Goal: Task Accomplishment & Management: Manage account settings

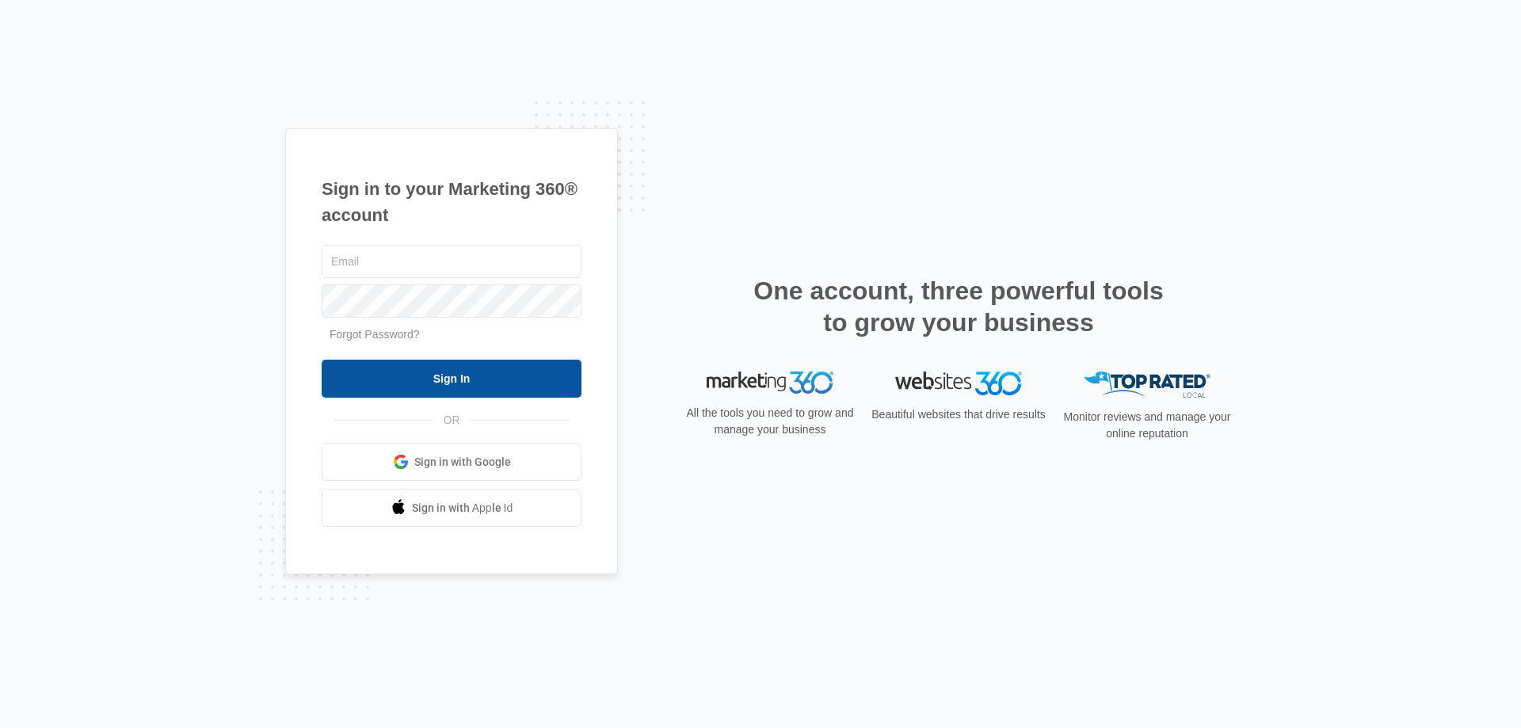
type input "[EMAIL_ADDRESS][DOMAIN_NAME]"
click at [442, 369] on input "Sign In" at bounding box center [452, 379] width 260 height 38
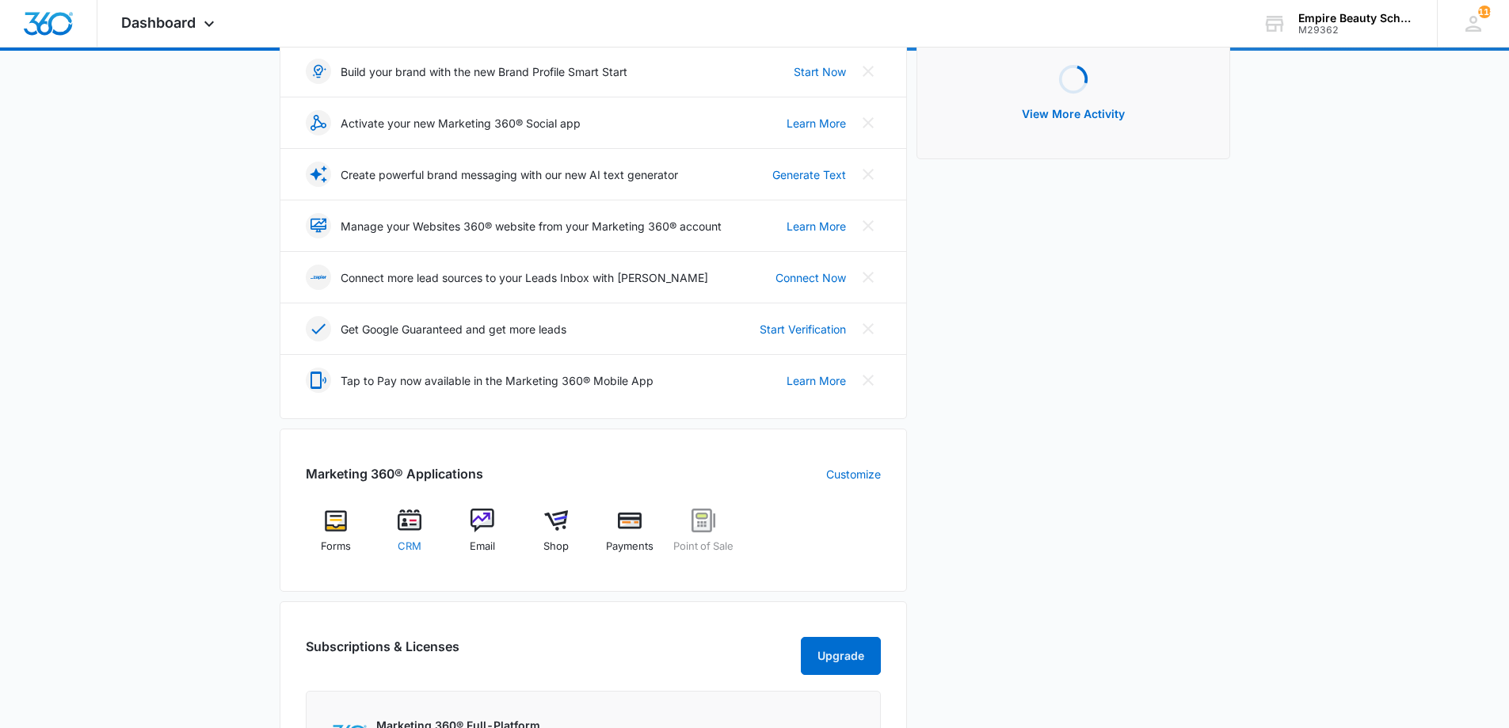
scroll to position [238, 0]
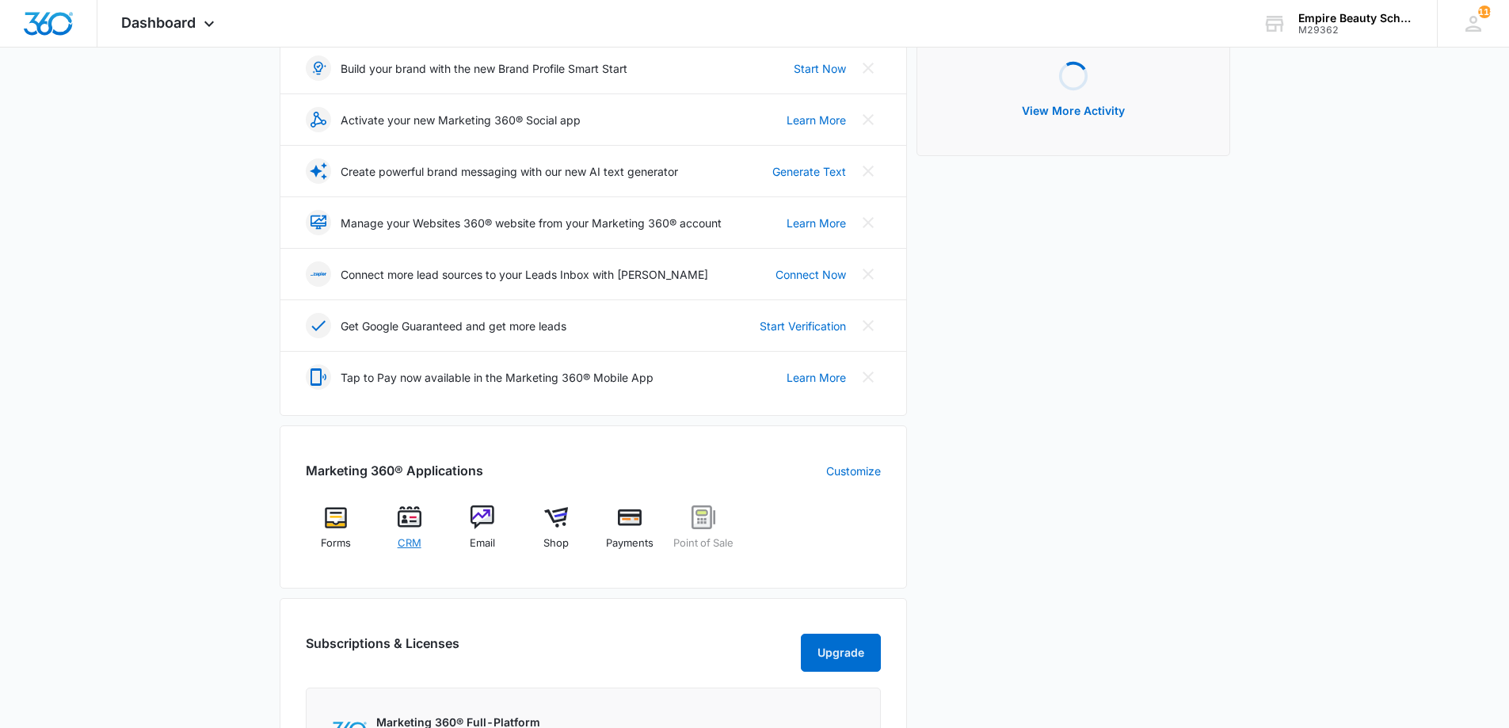
click at [407, 521] on img at bounding box center [410, 517] width 24 height 24
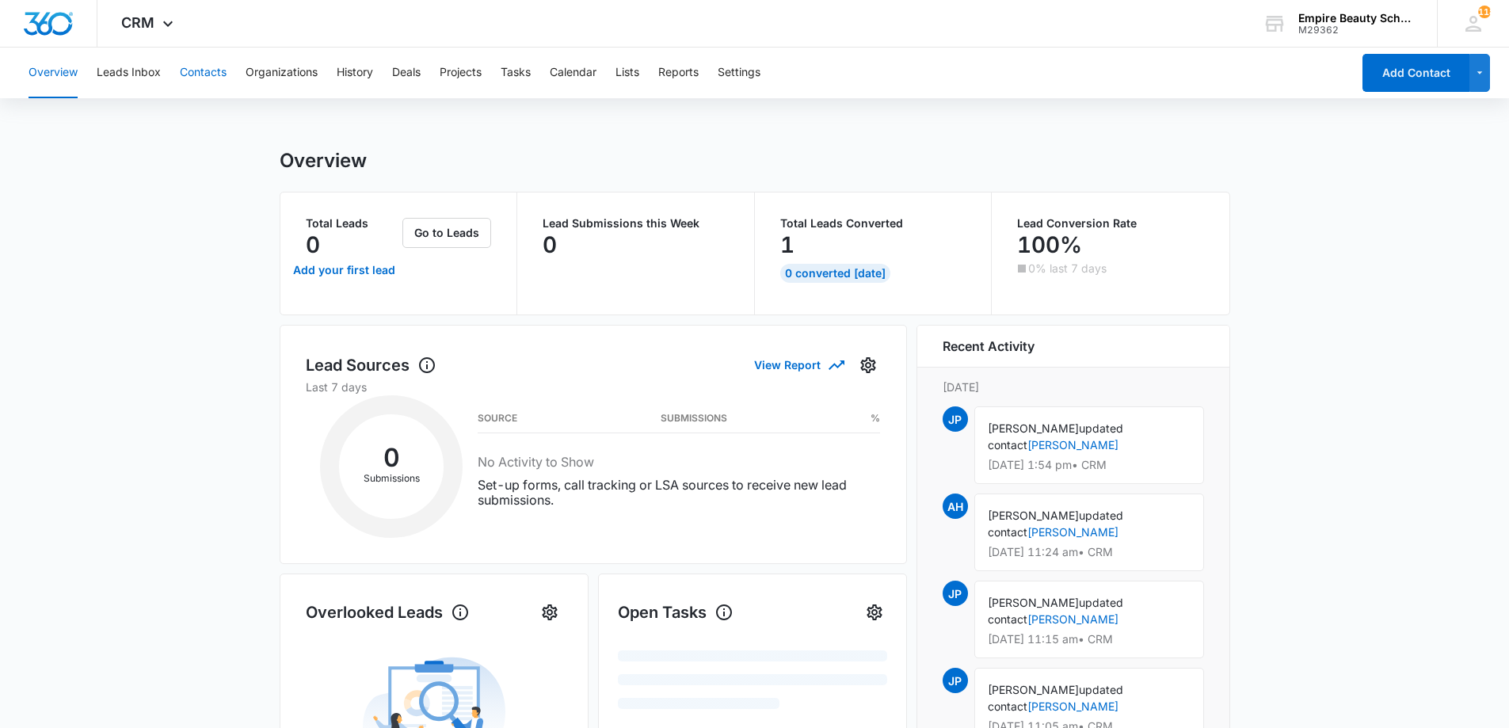
click at [208, 82] on button "Contacts" at bounding box center [203, 73] width 47 height 51
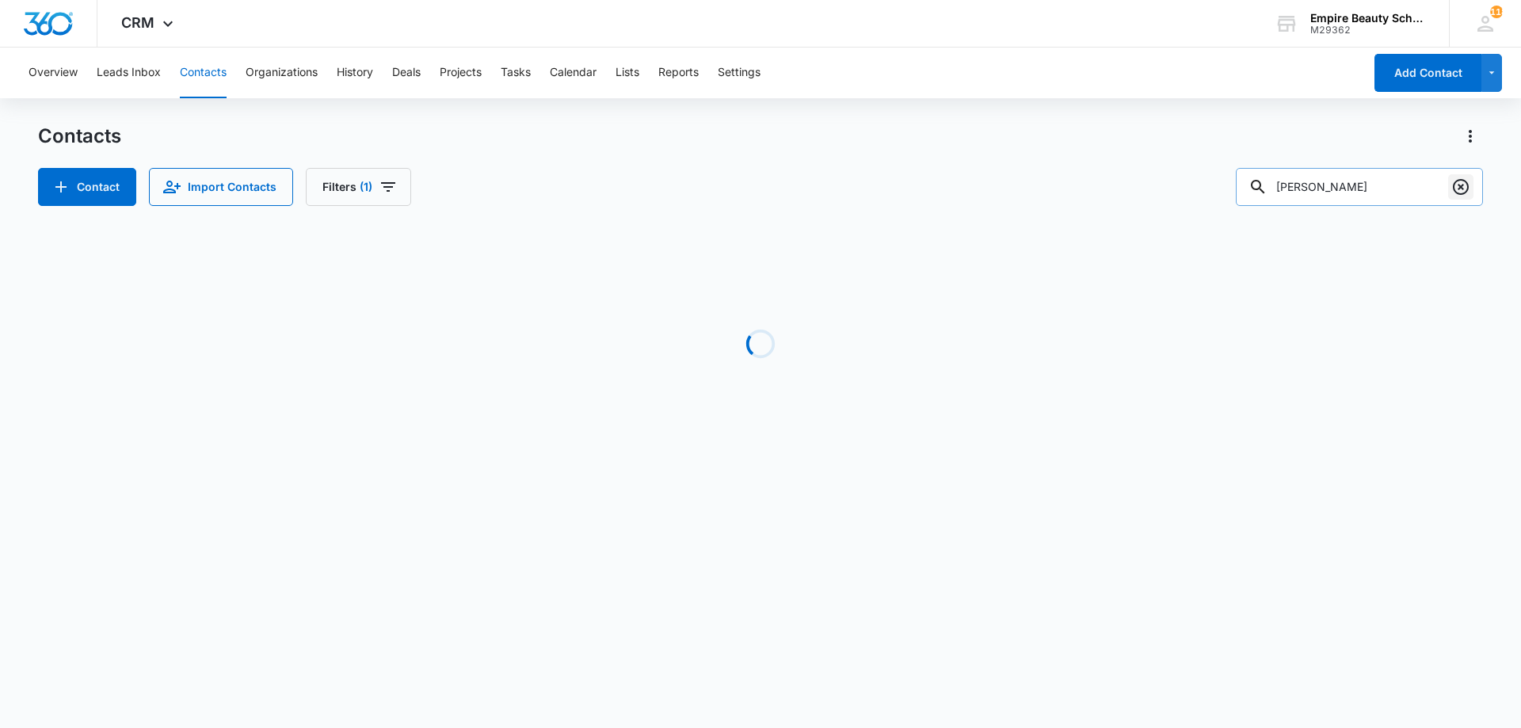
click at [1463, 185] on icon "Clear" at bounding box center [1461, 187] width 16 height 16
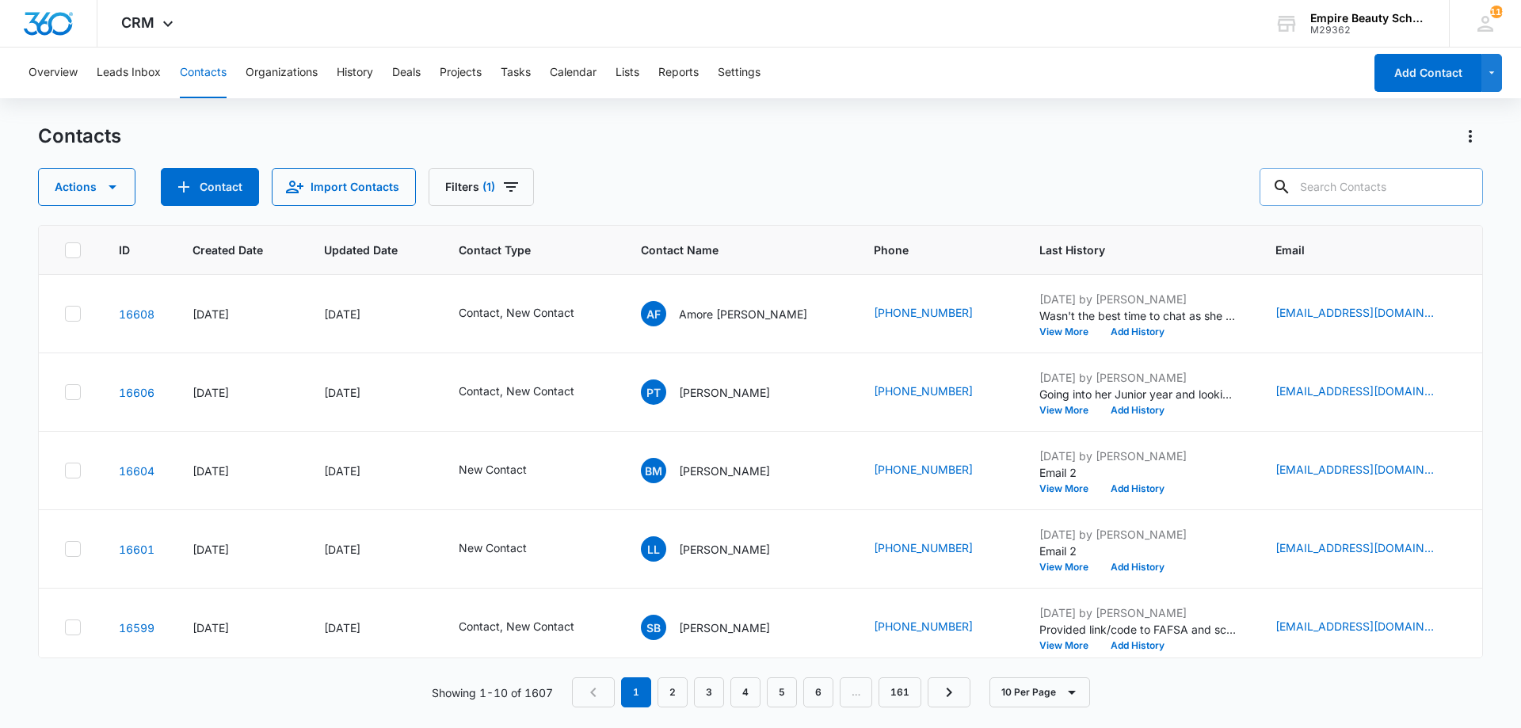
drag, startPoint x: 989, startPoint y: 170, endPoint x: 856, endPoint y: 185, distance: 134.0
click at [953, 174] on div "Actions Contact Import Contacts Filters (1)" at bounding box center [760, 187] width 1445 height 38
click at [1325, 185] on input "text" at bounding box center [1371, 187] width 223 height 38
type input "[PERSON_NAME]"
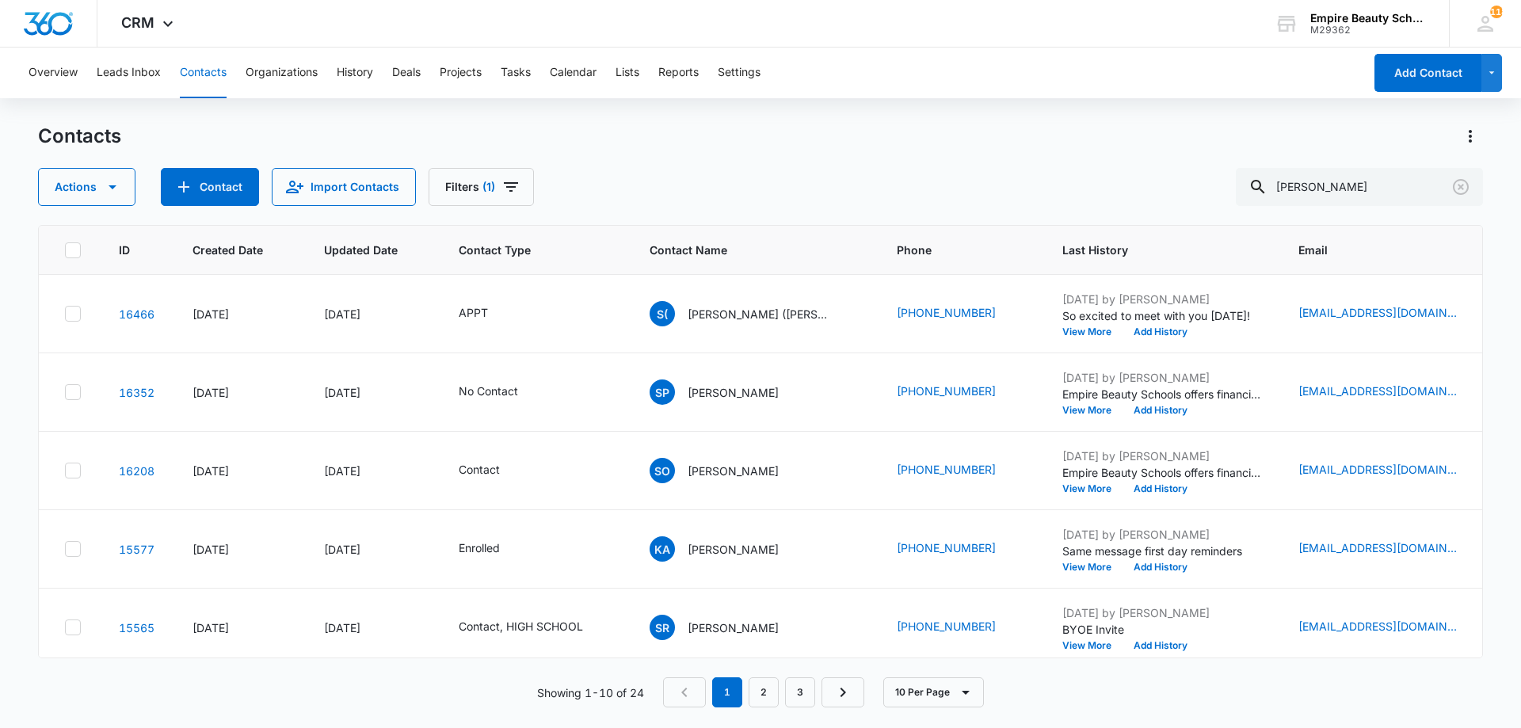
click at [787, 141] on div "Contacts" at bounding box center [760, 136] width 1445 height 25
drag, startPoint x: 859, startPoint y: 175, endPoint x: 844, endPoint y: 177, distance: 15.1
click at [859, 177] on div "Actions Contact Import Contacts Filters (1) [PERSON_NAME]" at bounding box center [760, 187] width 1445 height 38
click at [1461, 187] on icon "Clear" at bounding box center [1460, 186] width 19 height 19
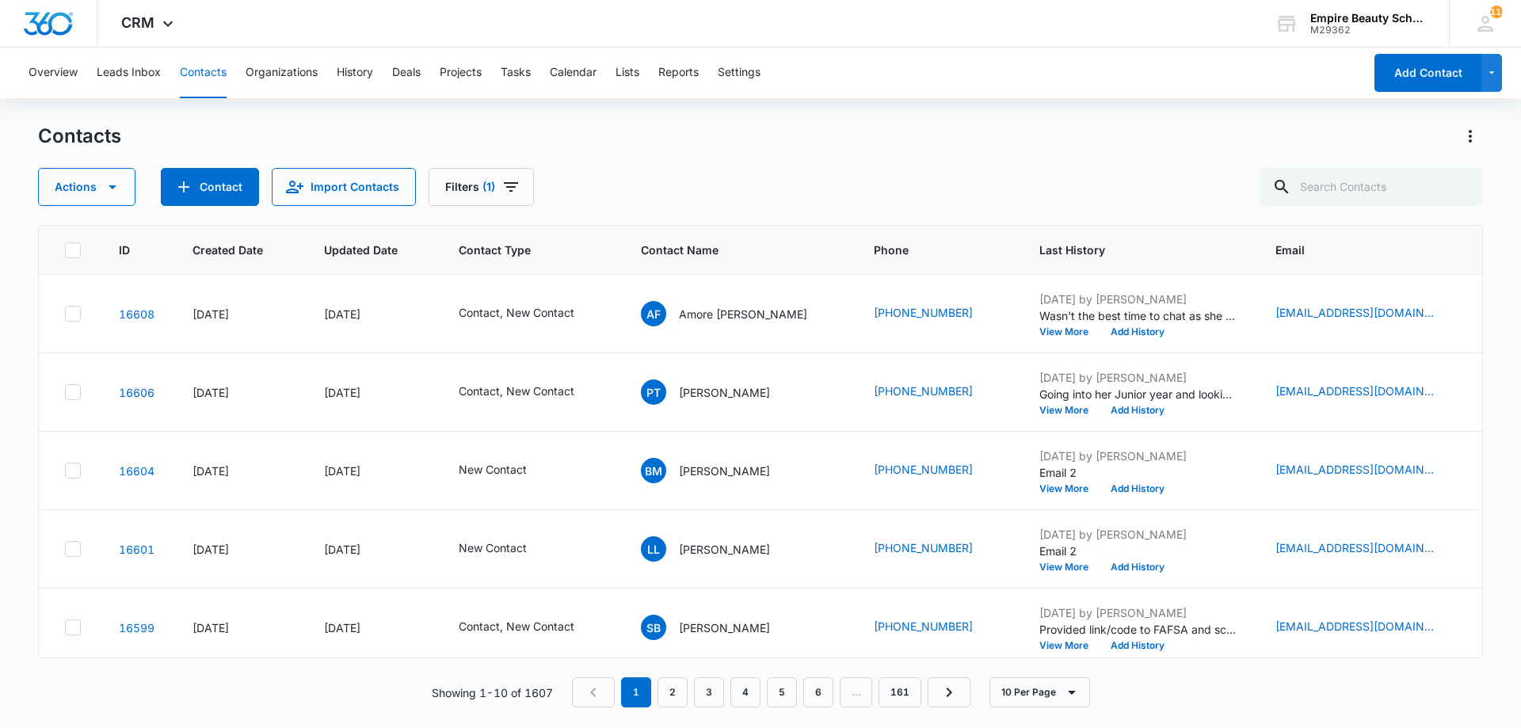
click at [814, 172] on div "Actions Contact Import Contacts Filters (1)" at bounding box center [760, 187] width 1445 height 38
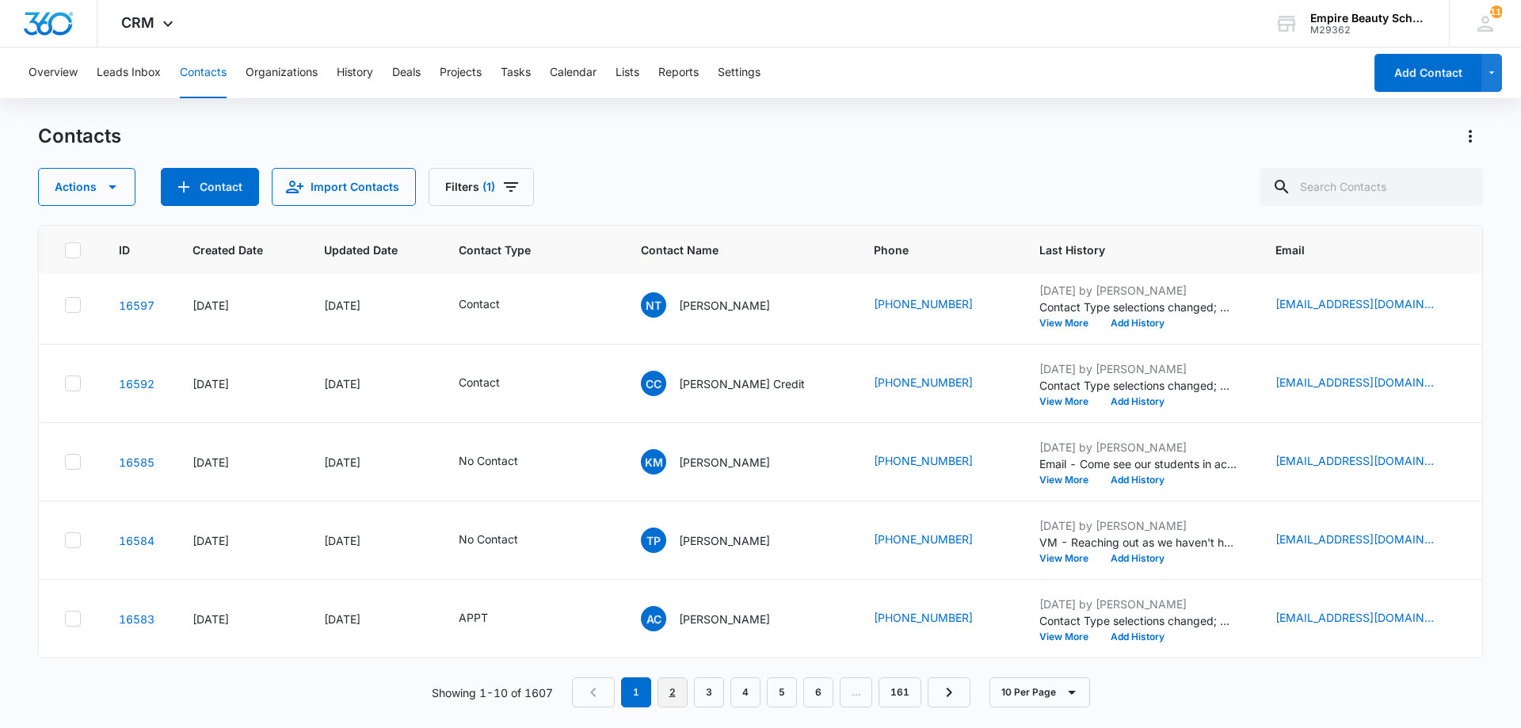
click at [676, 692] on link "2" at bounding box center [673, 692] width 30 height 30
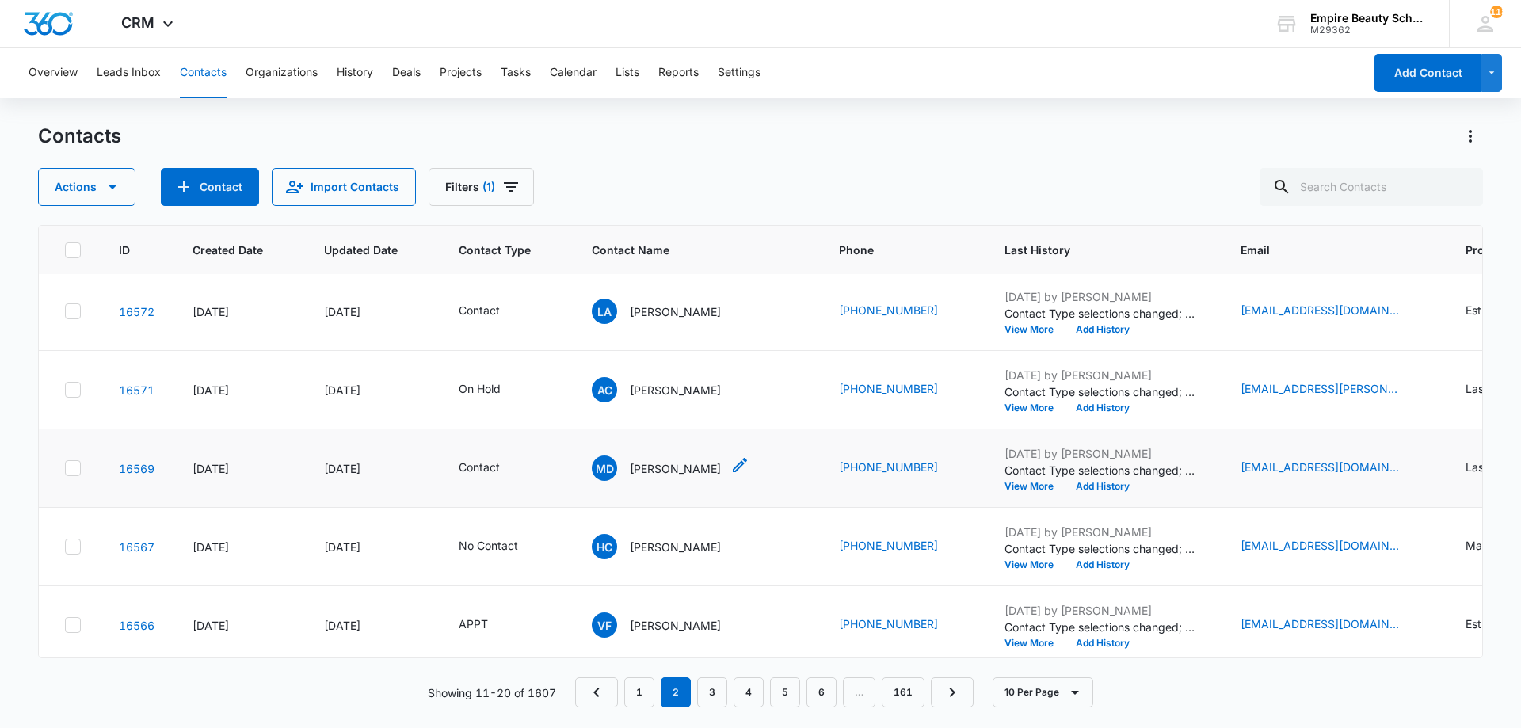
scroll to position [317, 0]
click at [1005, 563] on button "View More" at bounding box center [1035, 564] width 60 height 10
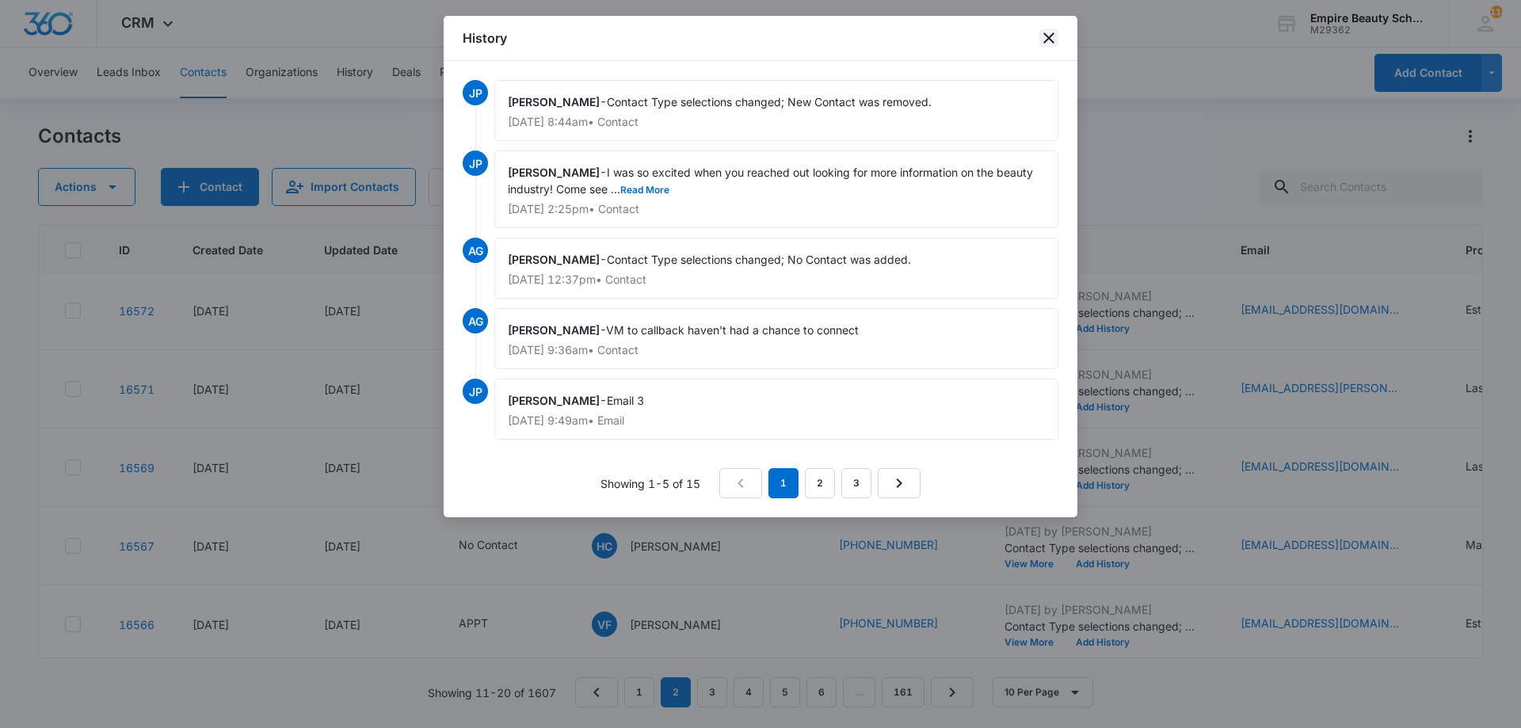
click at [1046, 41] on icon "close" at bounding box center [1048, 37] width 11 height 11
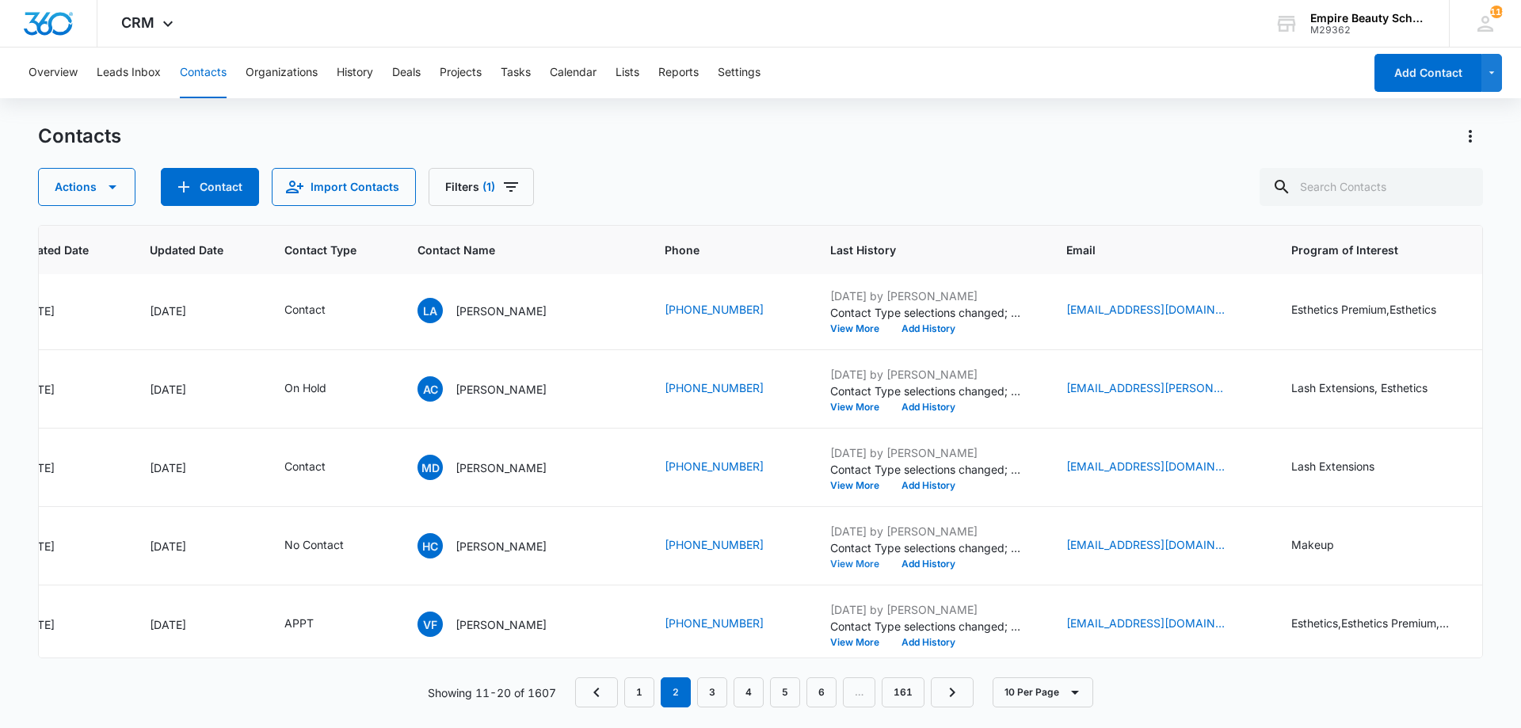
scroll to position [317, 192]
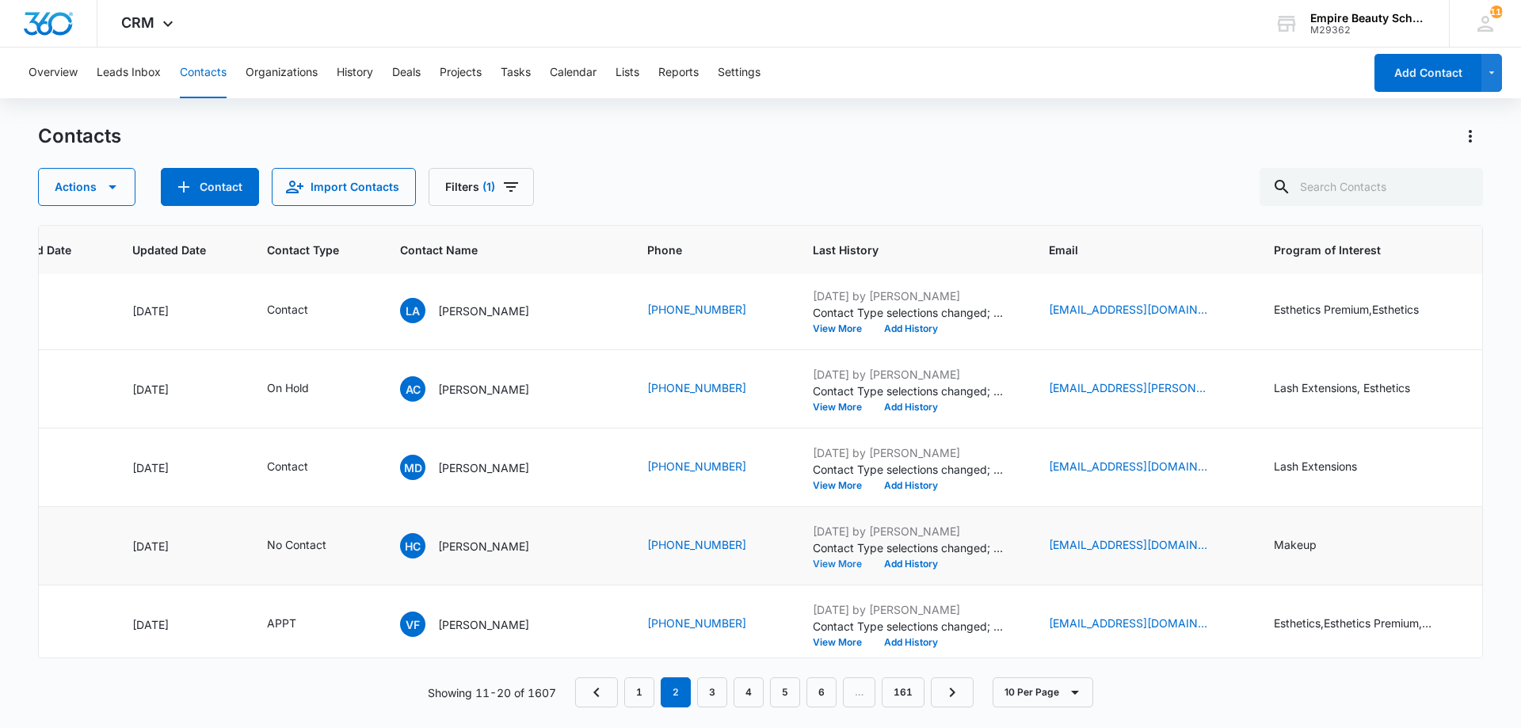
click at [813, 563] on button "View More" at bounding box center [843, 564] width 60 height 10
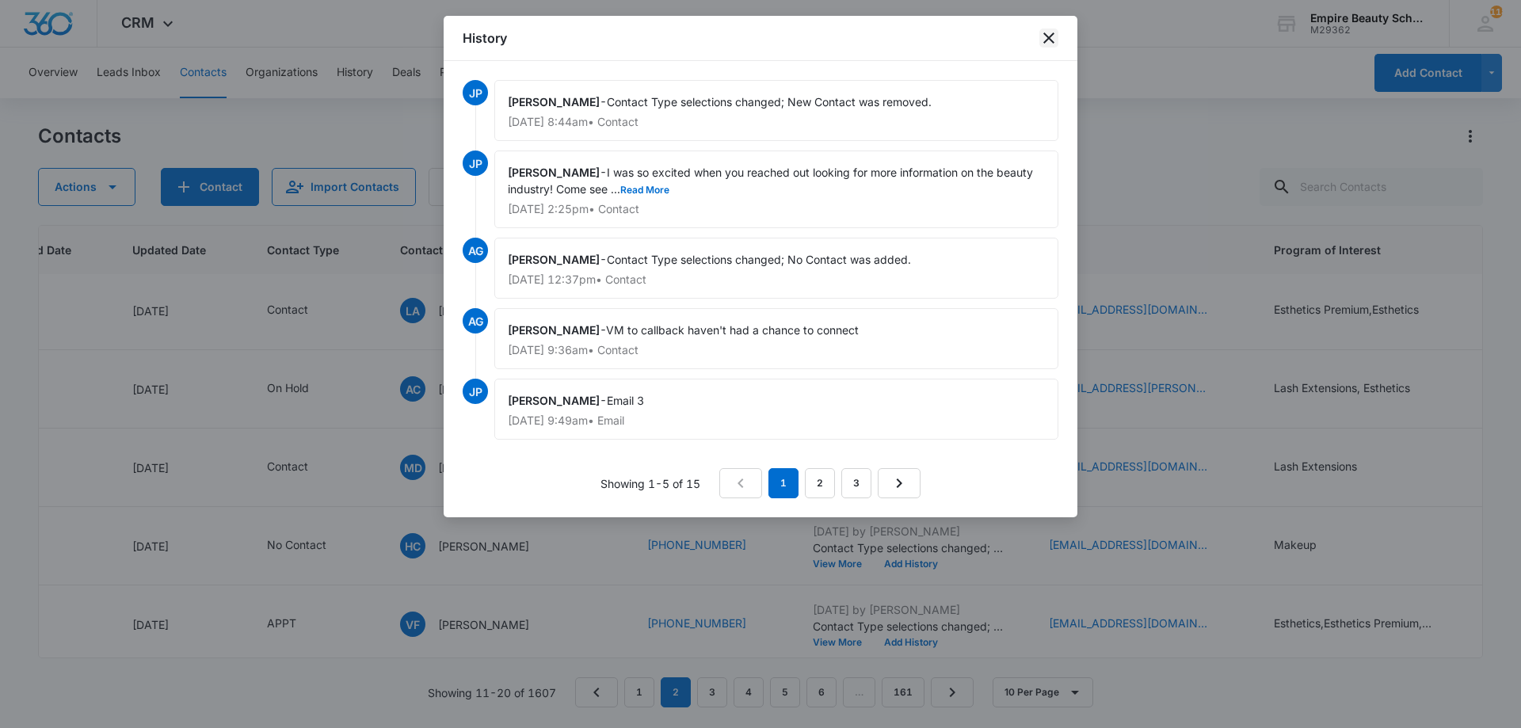
click at [1043, 36] on icon "close" at bounding box center [1048, 38] width 19 height 19
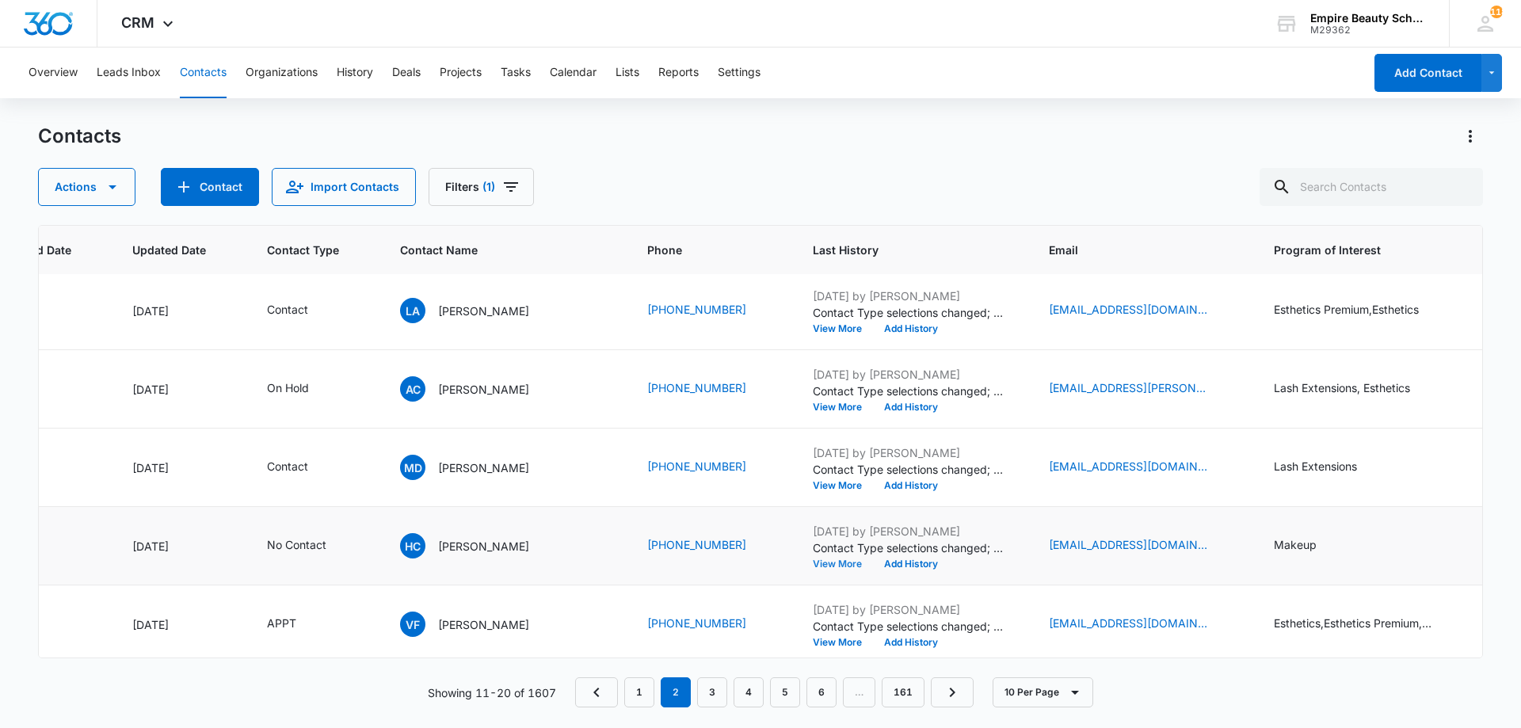
click at [813, 559] on button "View More" at bounding box center [843, 564] width 60 height 10
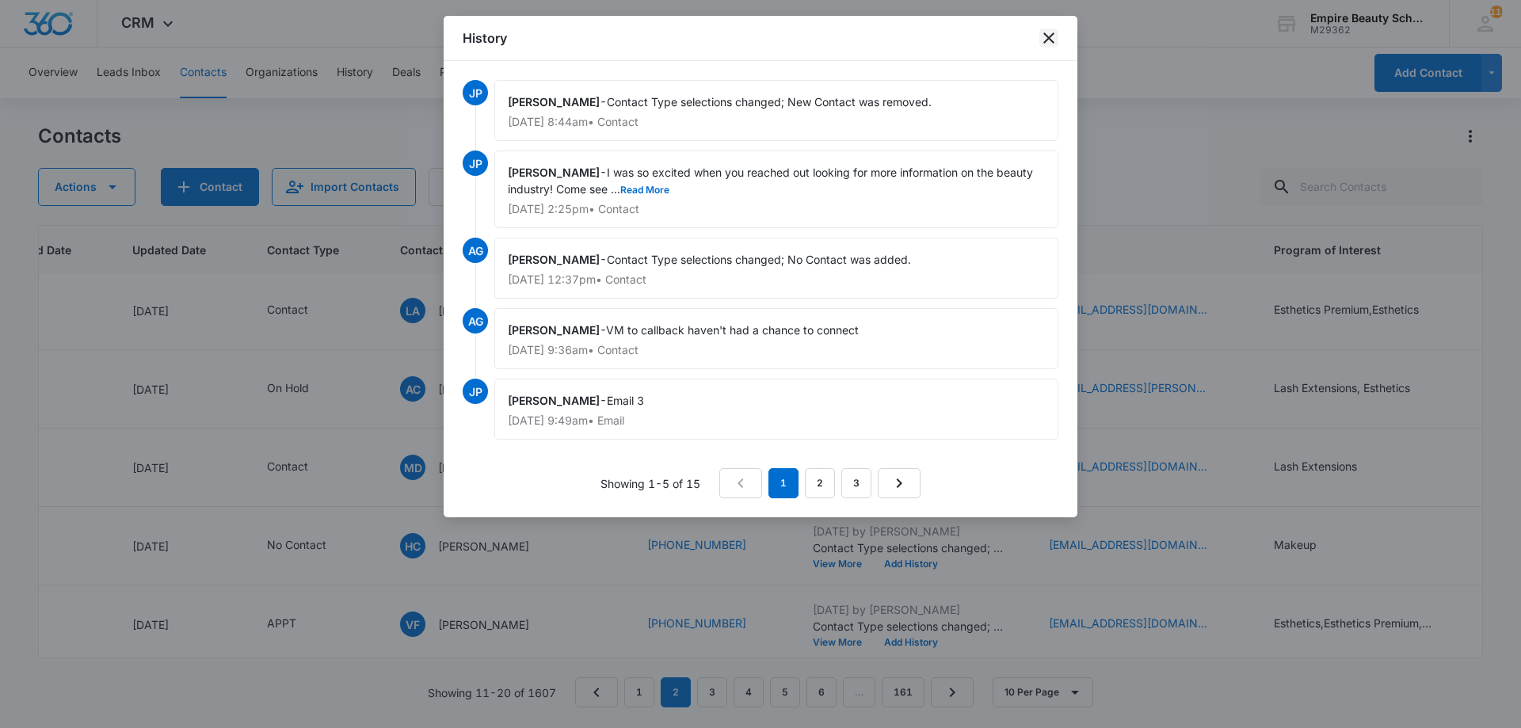
click at [1043, 40] on icon "close" at bounding box center [1048, 38] width 19 height 19
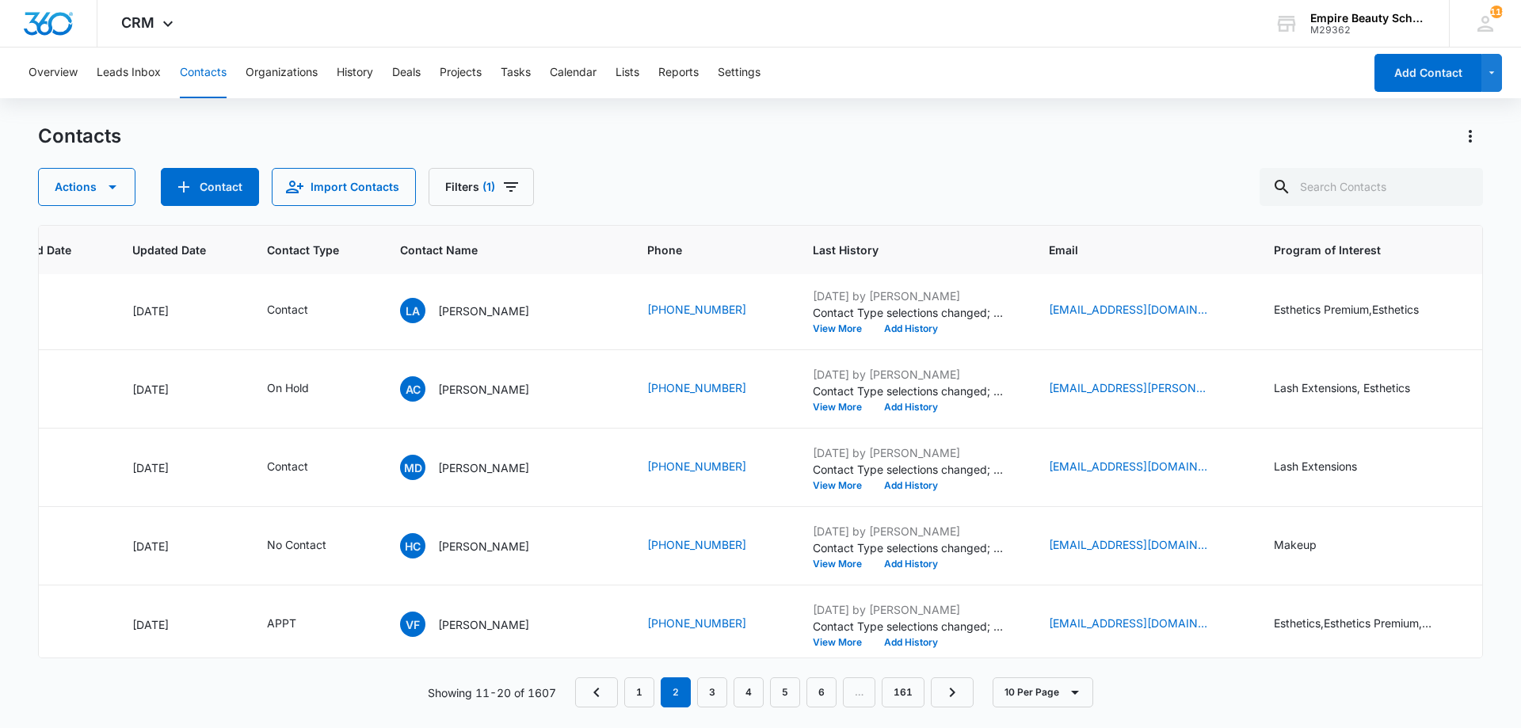
click at [653, 174] on div "Actions Contact Import Contacts Filters (1)" at bounding box center [760, 187] width 1445 height 38
click at [745, 198] on div "Actions Contact Import Contacts Filters (1)" at bounding box center [760, 187] width 1445 height 38
